Goal: Information Seeking & Learning: Learn about a topic

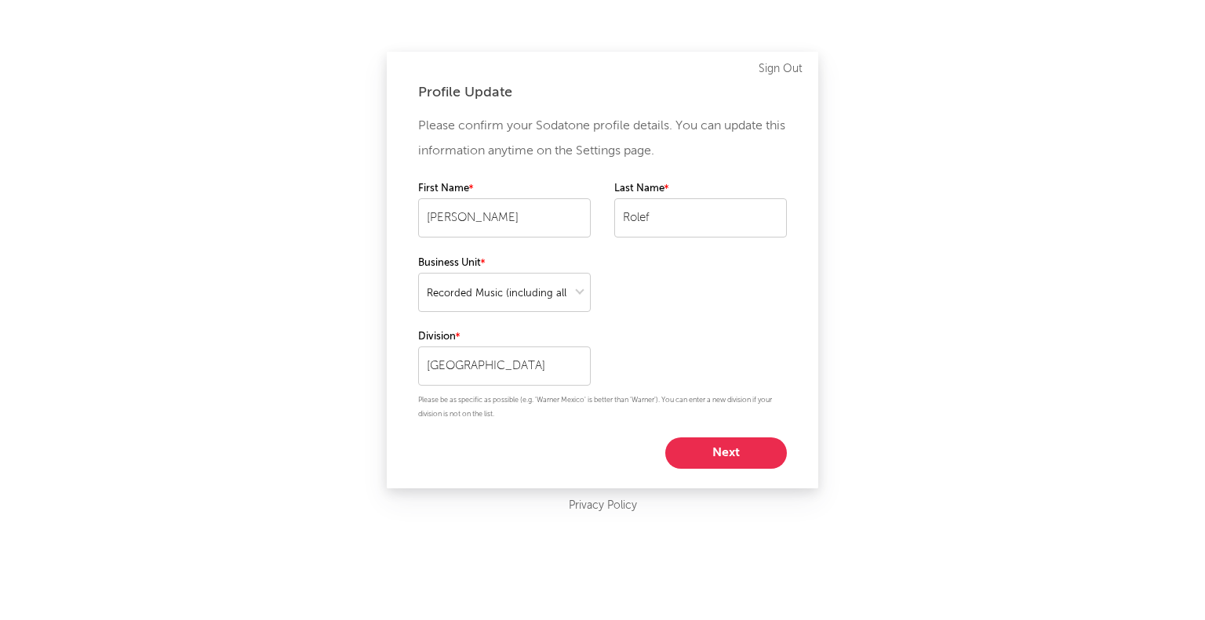
select select "recorded_music"
click at [766, 443] on button "Next" at bounding box center [726, 453] width 122 height 31
select select "marketing"
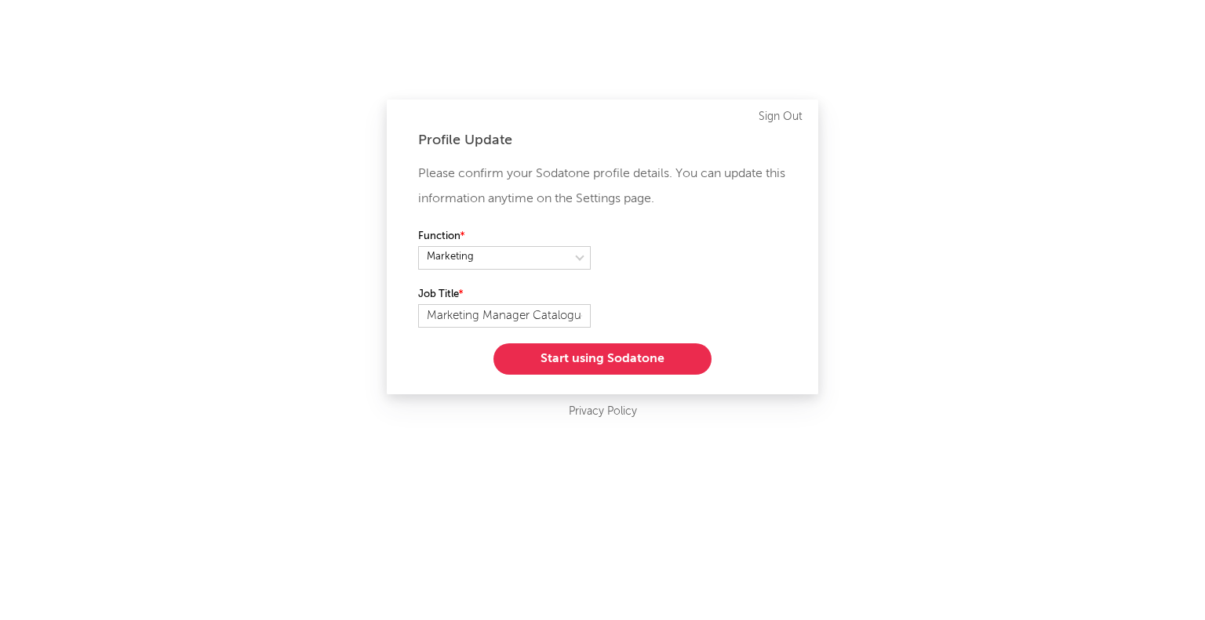
click at [678, 353] on button "Start using Sodatone" at bounding box center [602, 359] width 218 height 31
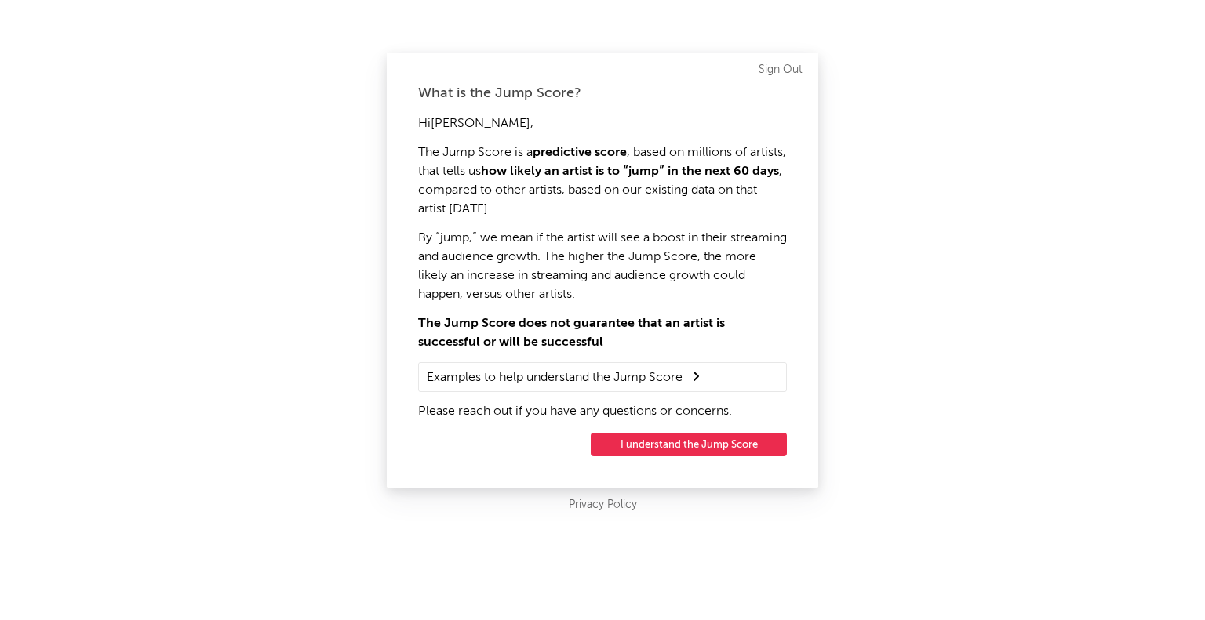
click at [728, 446] on button "I understand the Jump Score" at bounding box center [689, 445] width 196 height 24
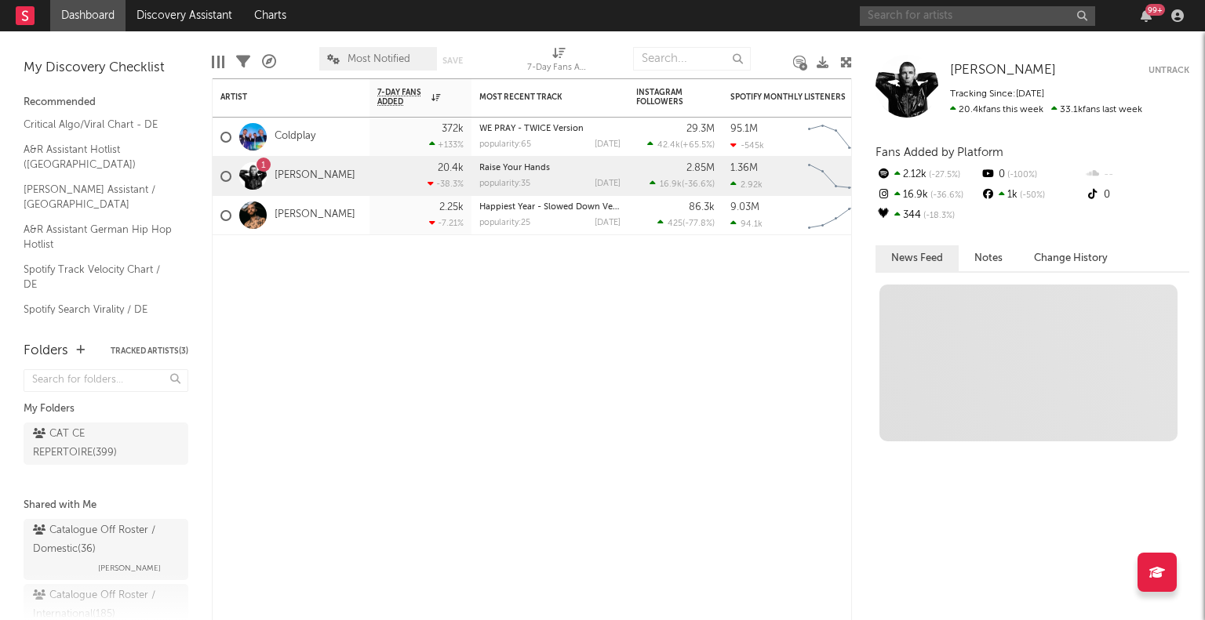
click at [982, 18] on input "text" at bounding box center [977, 16] width 235 height 20
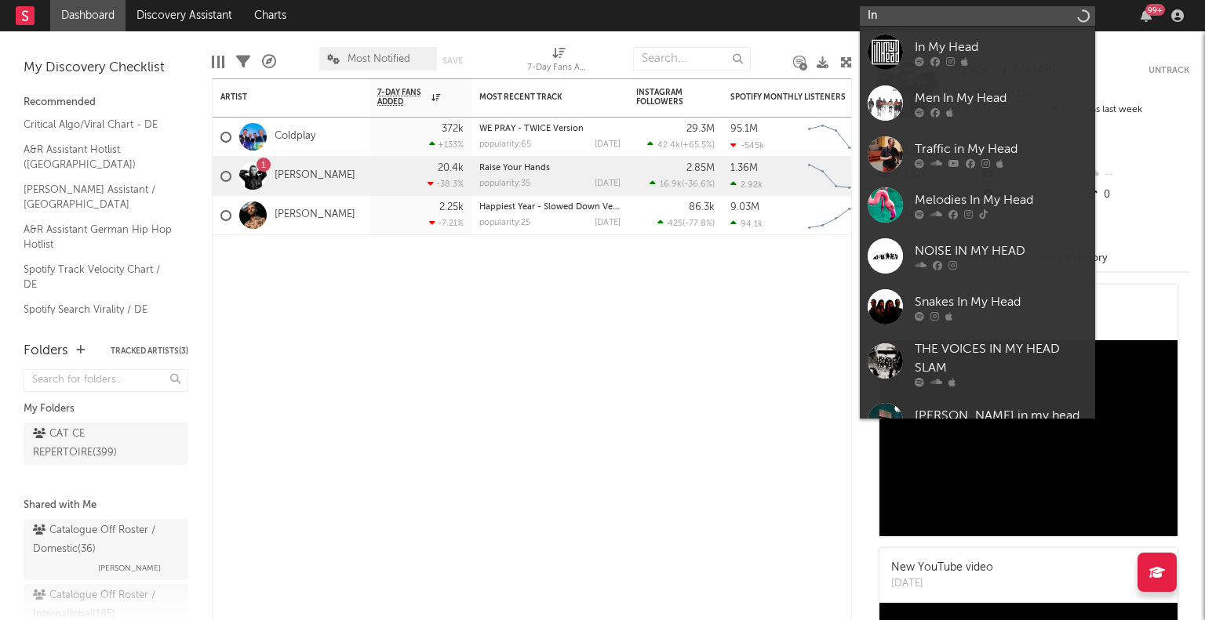
type input "I"
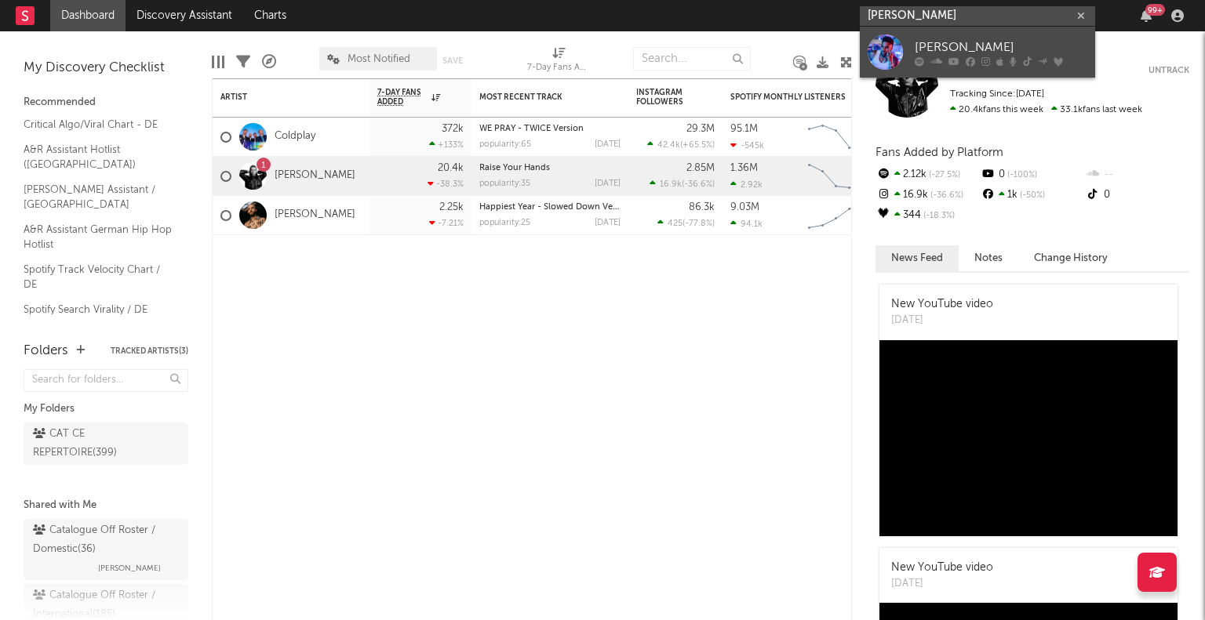
type input "[PERSON_NAME]"
click at [1017, 53] on div "[PERSON_NAME]" at bounding box center [1001, 47] width 173 height 19
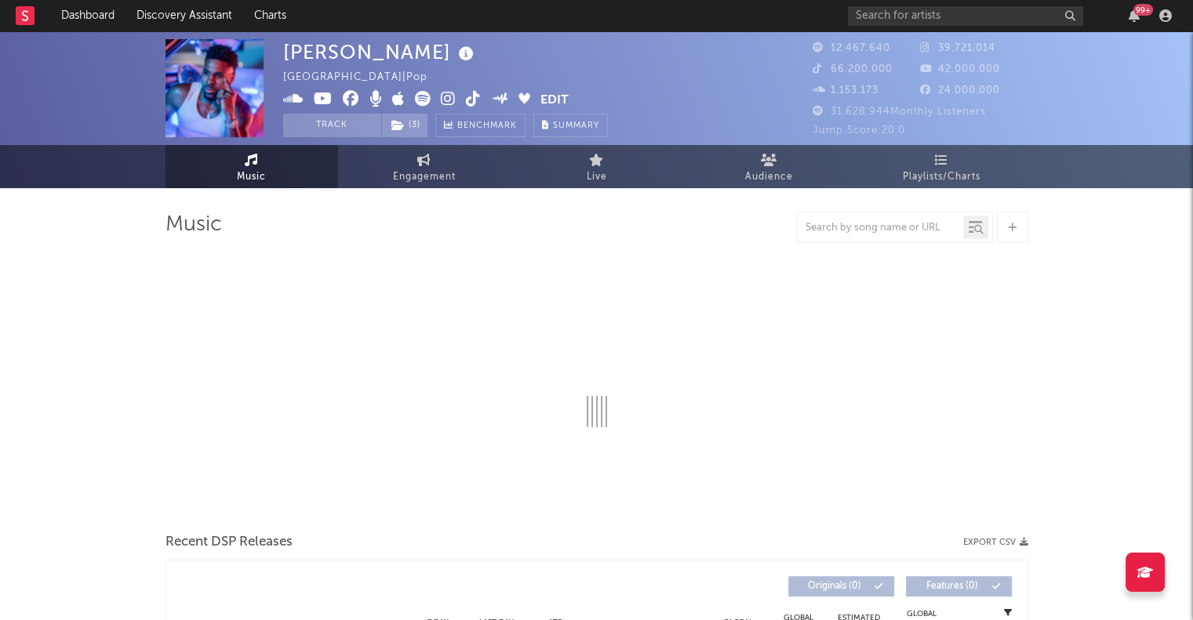
select select "6m"
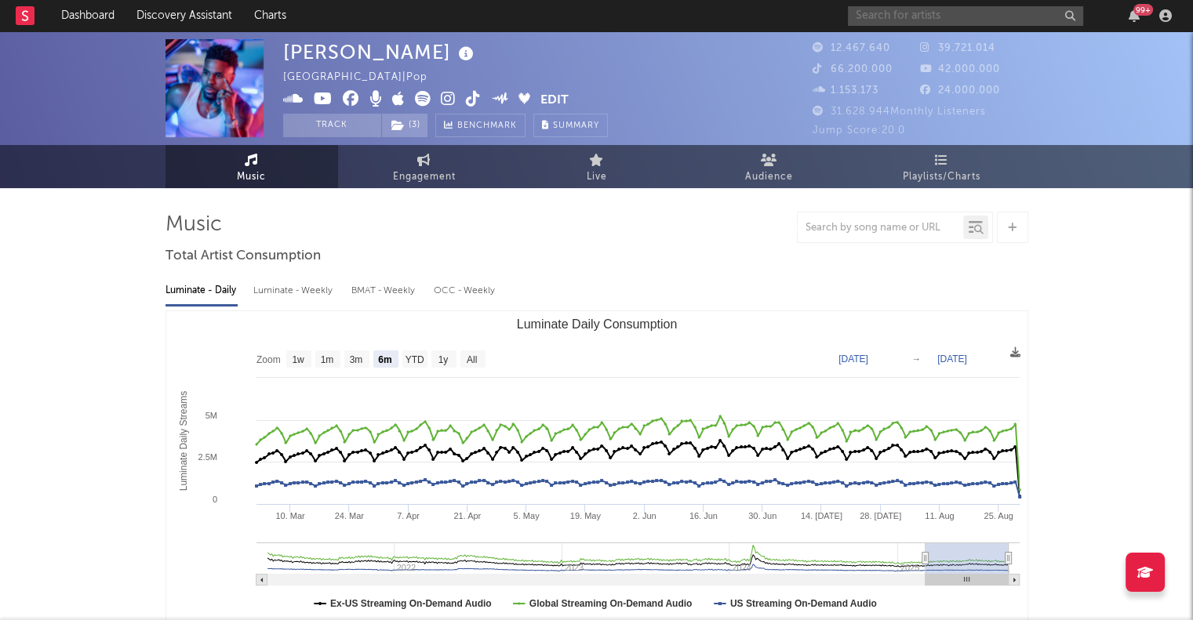
click at [894, 13] on input "text" at bounding box center [965, 16] width 235 height 20
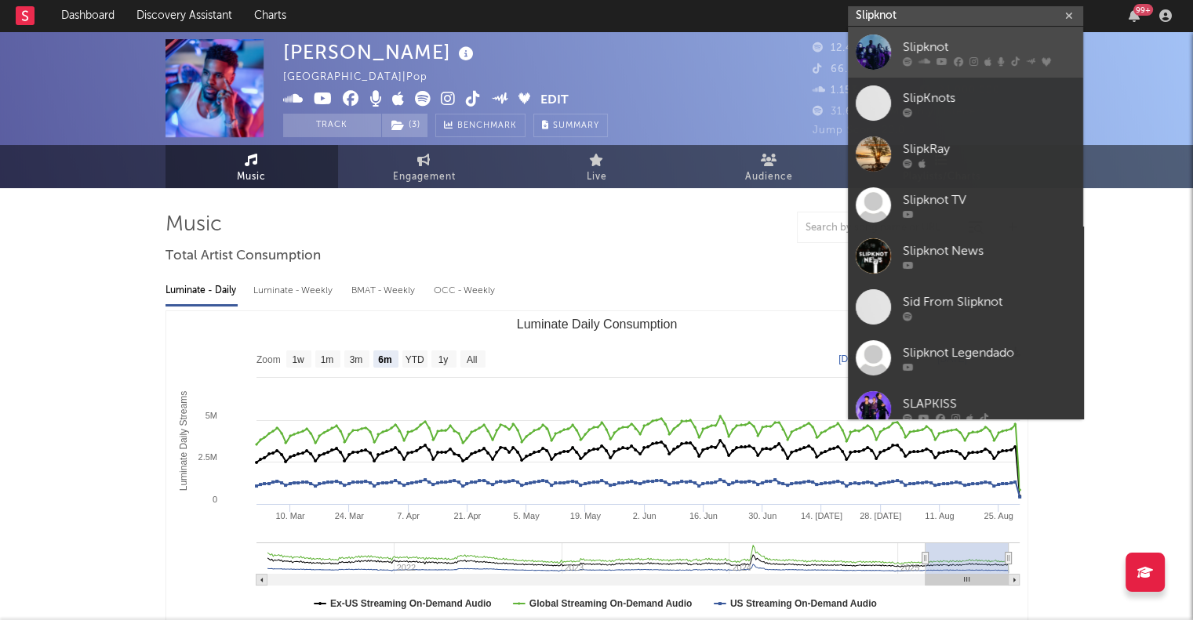
type input "Slipknot"
click at [963, 37] on link "Slipknot" at bounding box center [965, 52] width 235 height 51
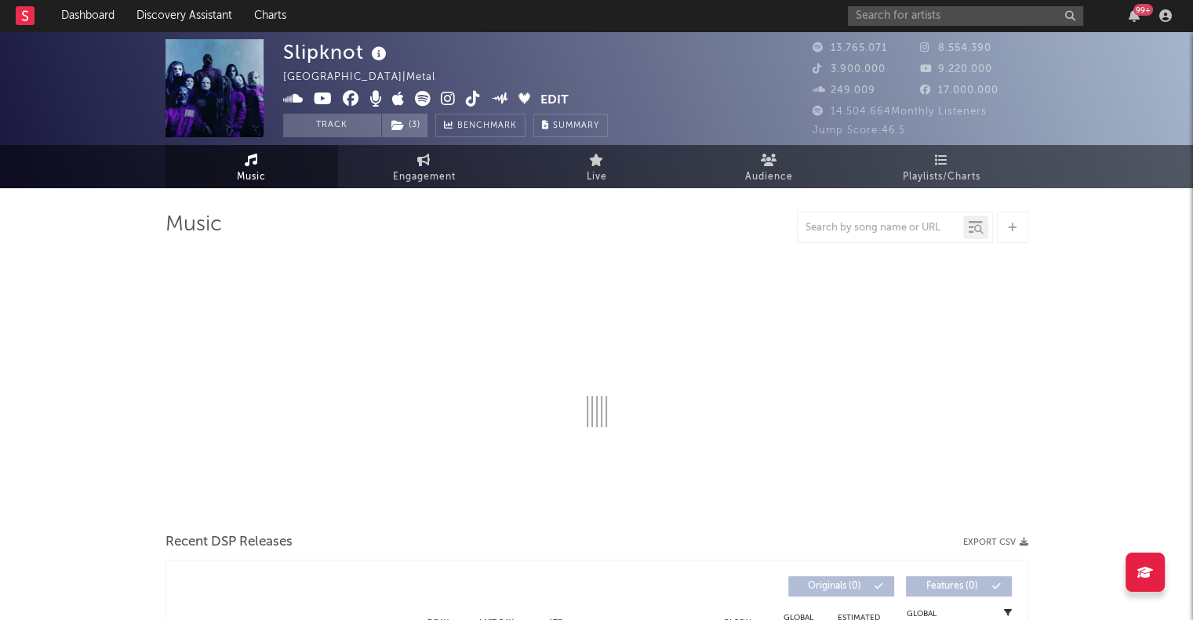
select select "6m"
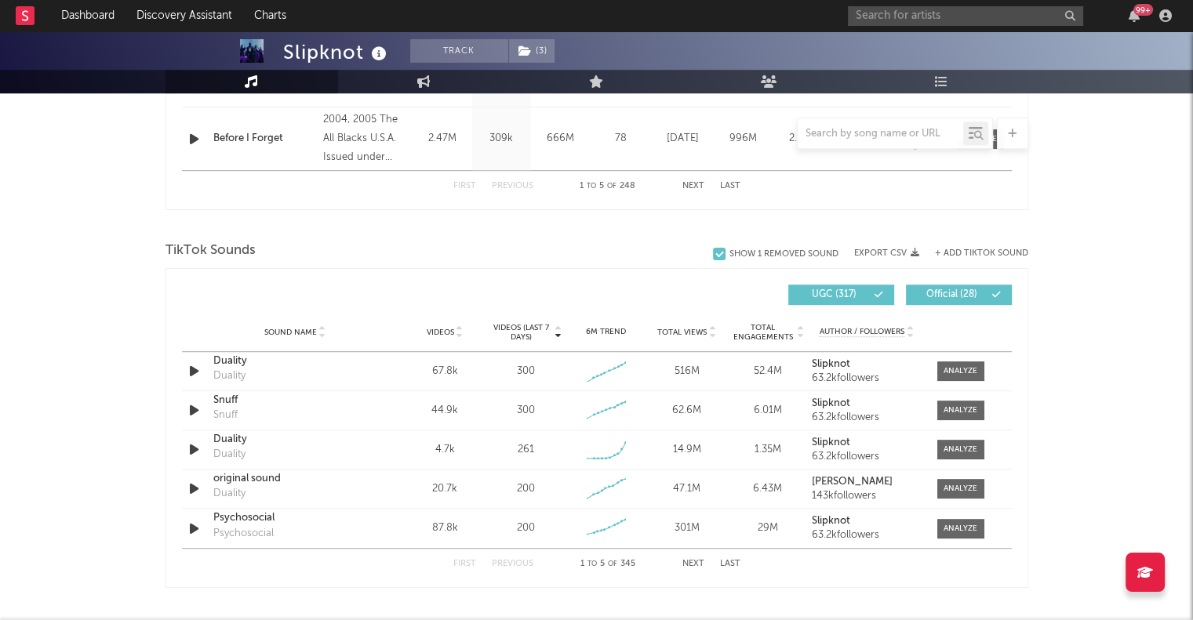
scroll to position [926, 0]
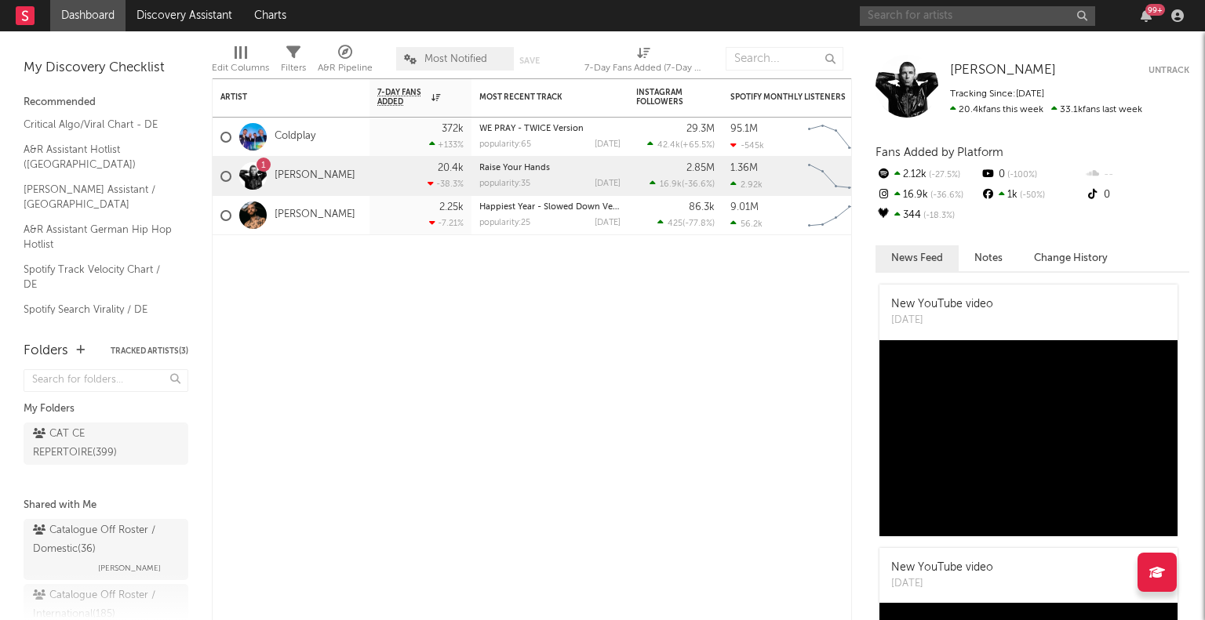
click at [901, 14] on input "text" at bounding box center [977, 16] width 235 height 20
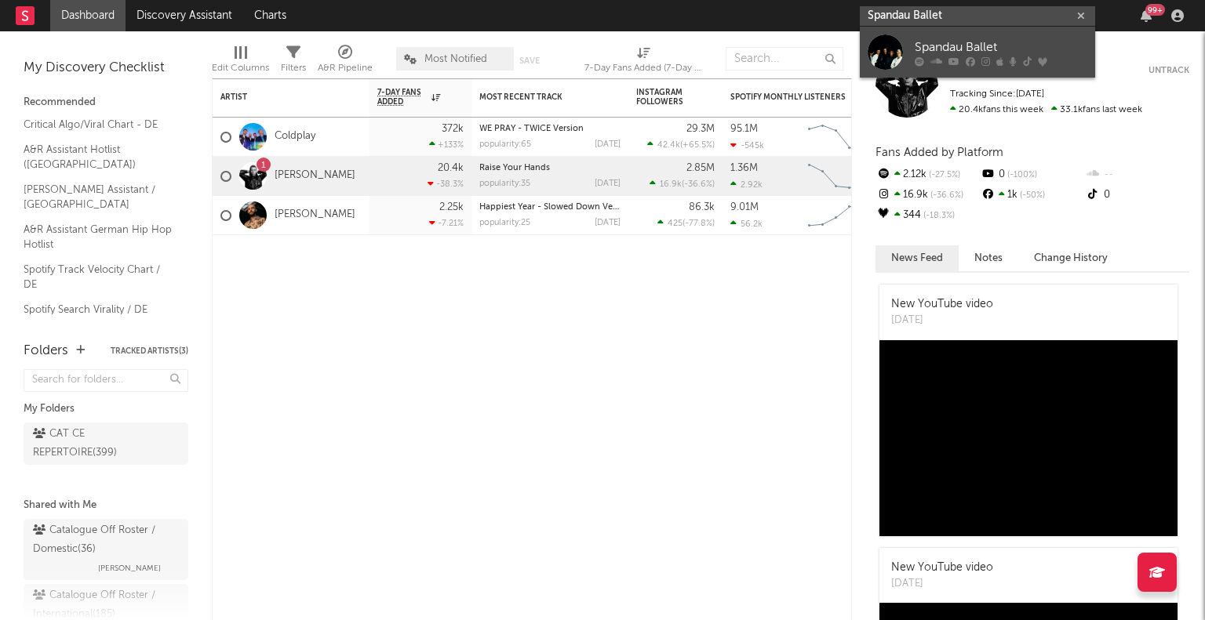
type input "Spandau Ballet"
click at [939, 40] on div "Spandau Ballet" at bounding box center [1001, 47] width 173 height 19
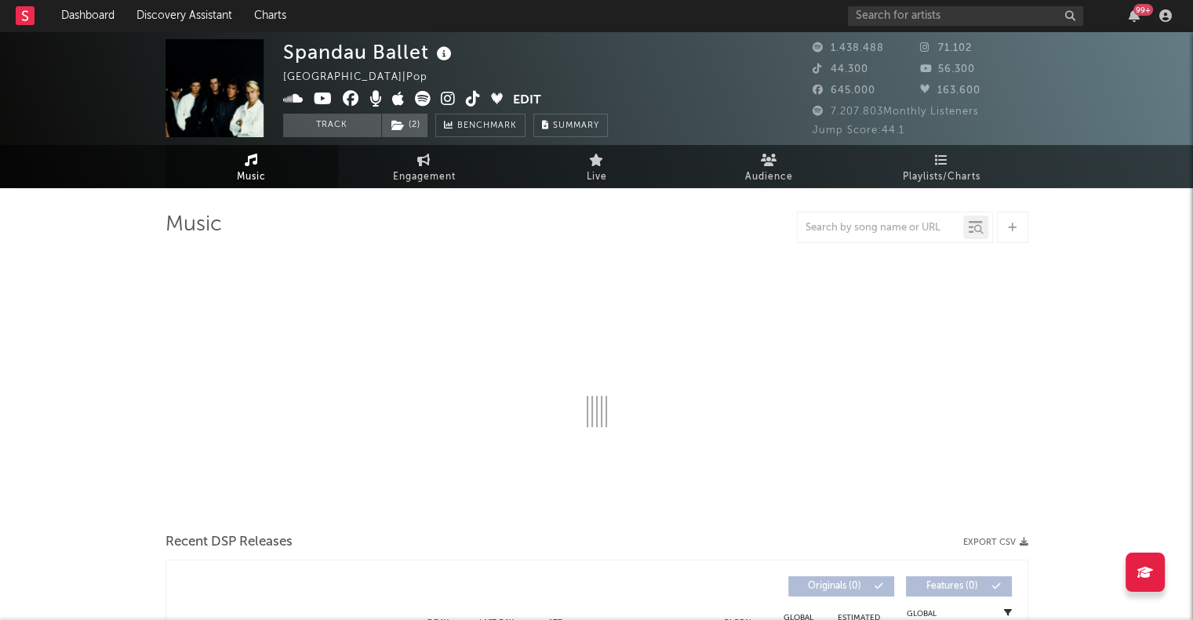
select select "6m"
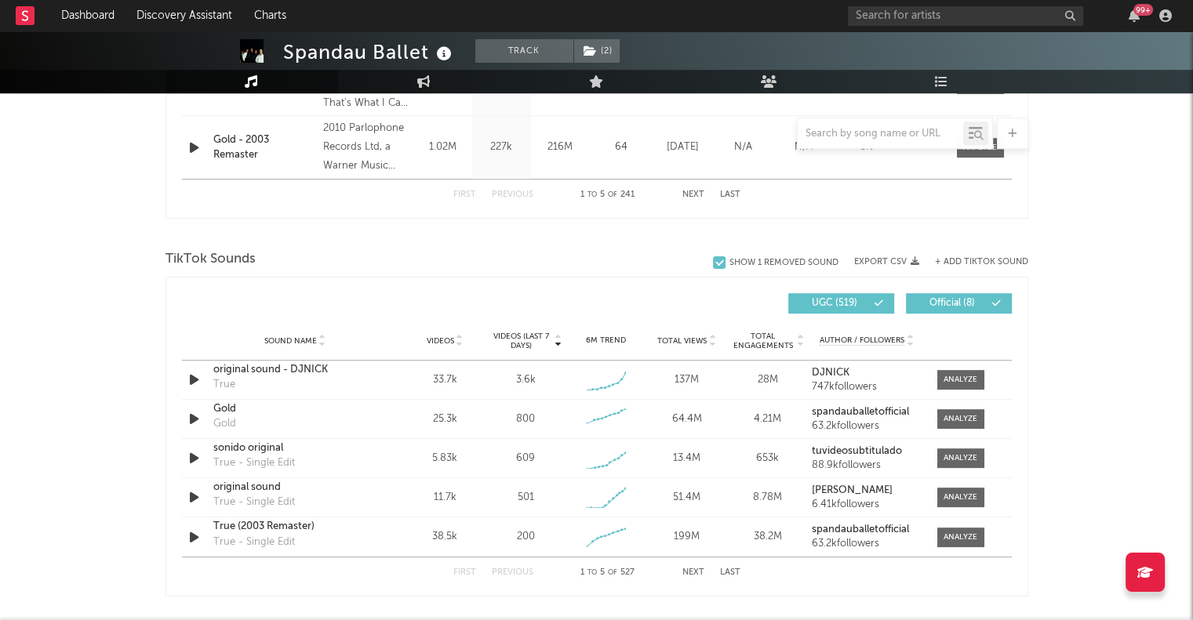
scroll to position [918, 0]
